Goal: Register for event/course

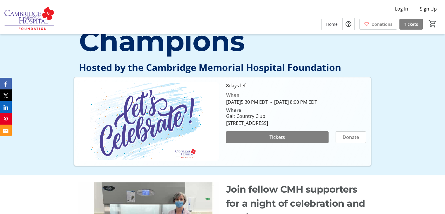
scroll to position [59, 0]
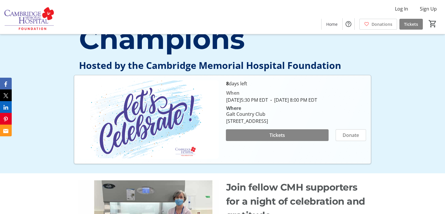
click at [307, 141] on span at bounding box center [277, 135] width 102 height 14
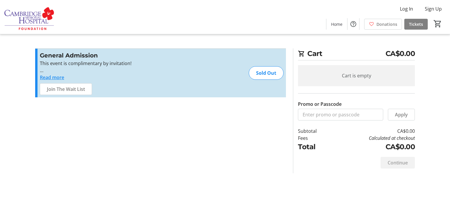
click at [56, 76] on button "Read more" at bounding box center [52, 77] width 24 height 7
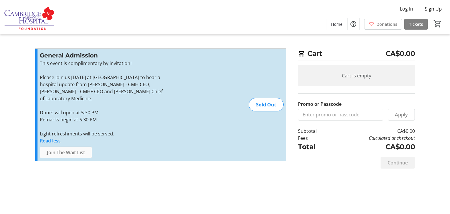
click at [63, 152] on span "Join The Wait List" at bounding box center [66, 152] width 38 height 7
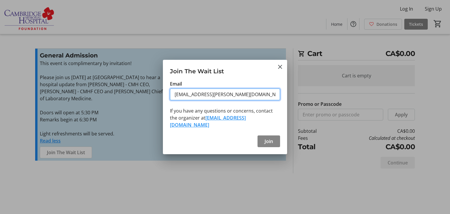
type input "[EMAIL_ADDRESS][PERSON_NAME][DOMAIN_NAME]"
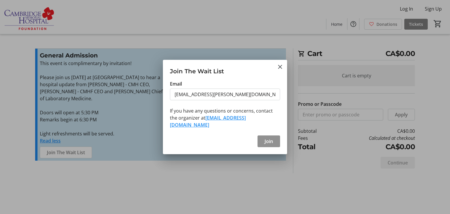
click at [266, 140] on span "Join" at bounding box center [268, 141] width 8 height 7
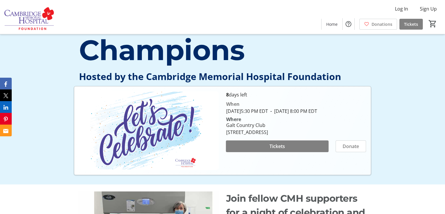
scroll to position [88, 0]
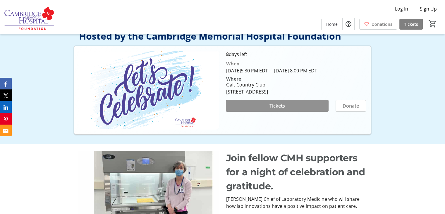
click at [293, 113] on span at bounding box center [277, 106] width 102 height 14
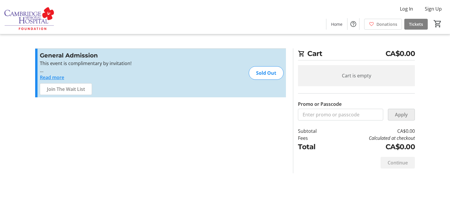
click at [397, 119] on span at bounding box center [401, 114] width 26 height 14
click at [401, 161] on div "Continue" at bounding box center [397, 163] width 34 height 12
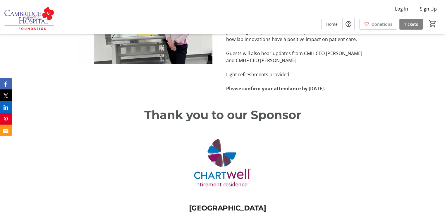
scroll to position [263, 0]
